Goal: Information Seeking & Learning: Understand process/instructions

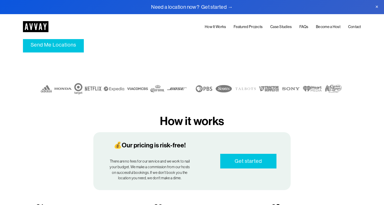
scroll to position [165, 0]
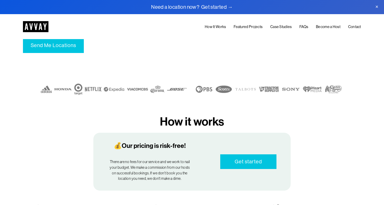
click at [329, 26] on link "Become a Host" at bounding box center [328, 27] width 24 height 6
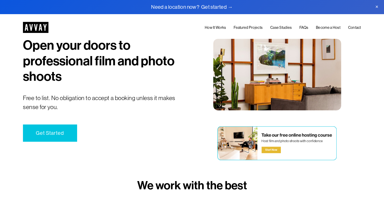
scroll to position [29, 0]
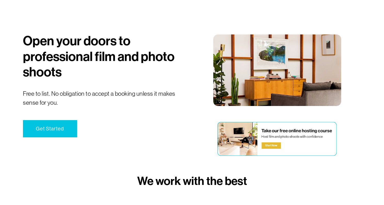
click at [54, 134] on link "Get Started" at bounding box center [50, 128] width 54 height 17
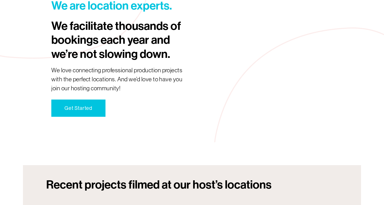
click at [168, 139] on div "We are location experts. We facilitate thousands of bookings each year and we’r…" at bounding box center [192, 59] width 384 height 167
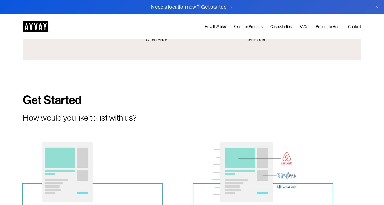
scroll to position [1053, 0]
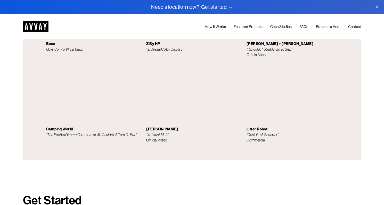
click at [218, 29] on link "How It Works" at bounding box center [215, 27] width 21 height 6
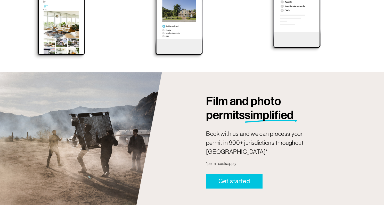
scroll to position [455, 0]
